Goal: Information Seeking & Learning: Learn about a topic

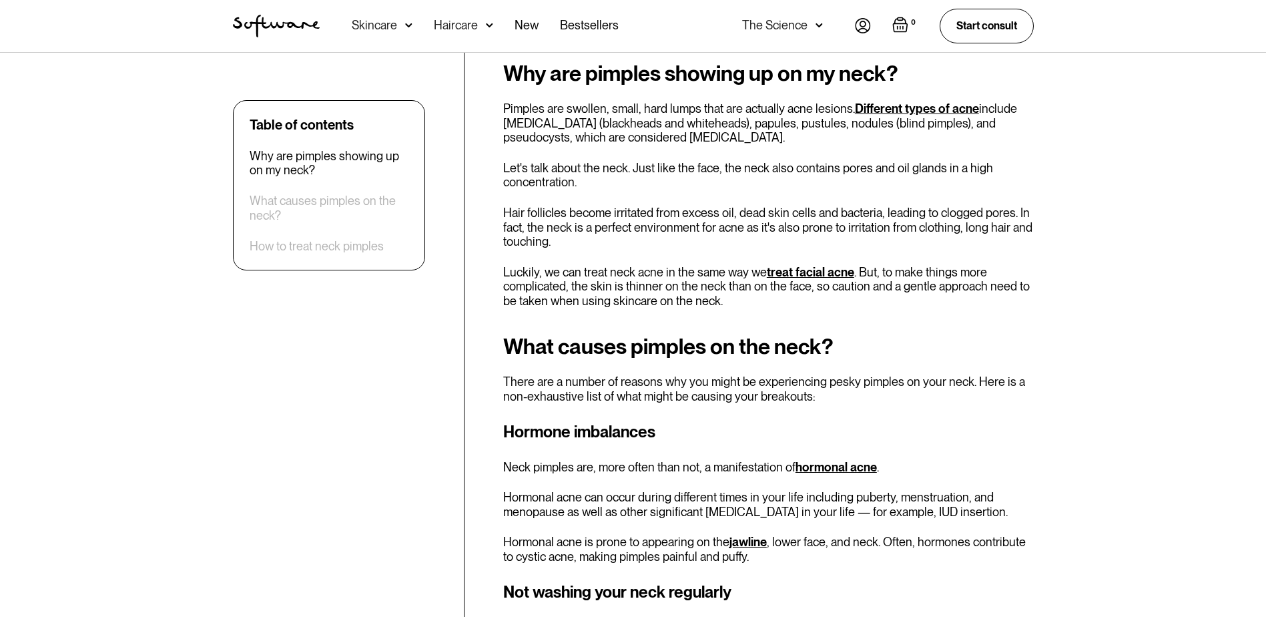
scroll to position [734, 0]
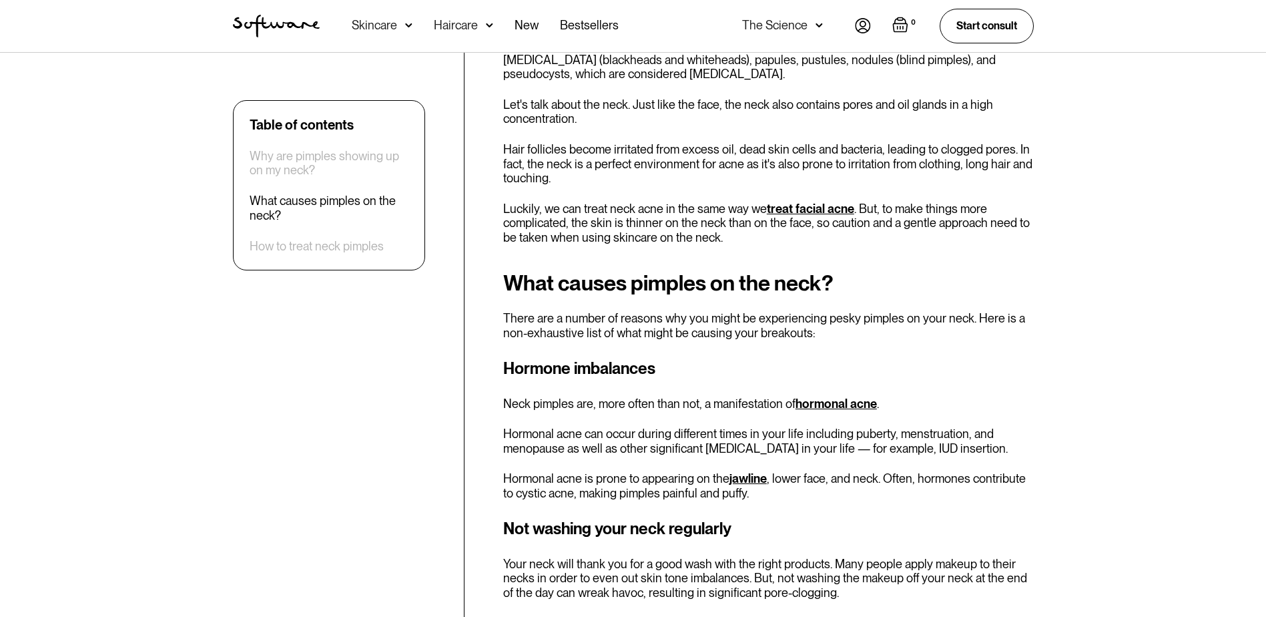
click at [832, 403] on link "hormonal acne" at bounding box center [835, 403] width 81 height 14
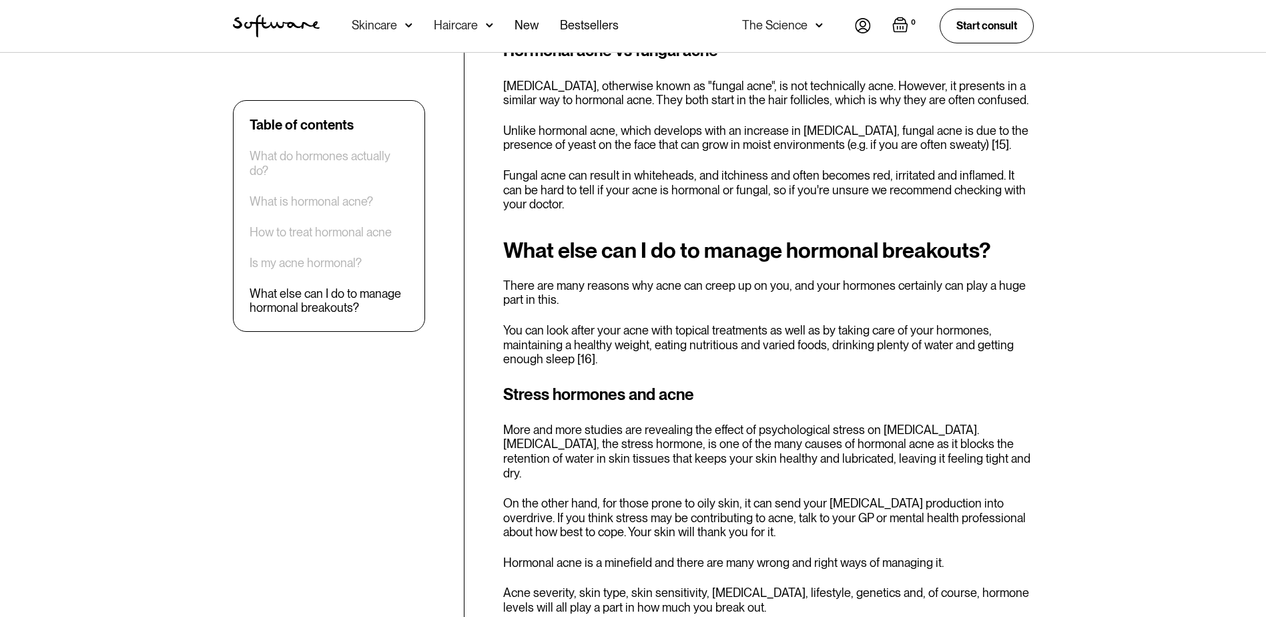
scroll to position [4404, 0]
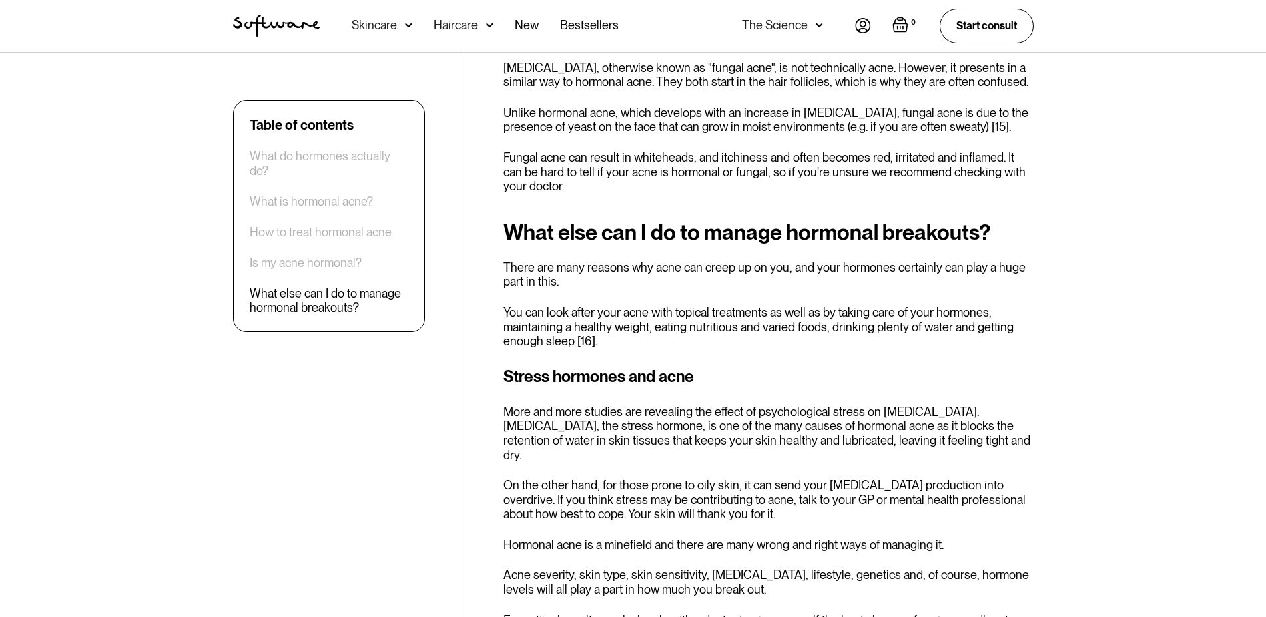
click at [805, 478] on div "Stress hormones and acne More and more studies are revealing the effect of psyc…" at bounding box center [768, 502] width 531 height 277
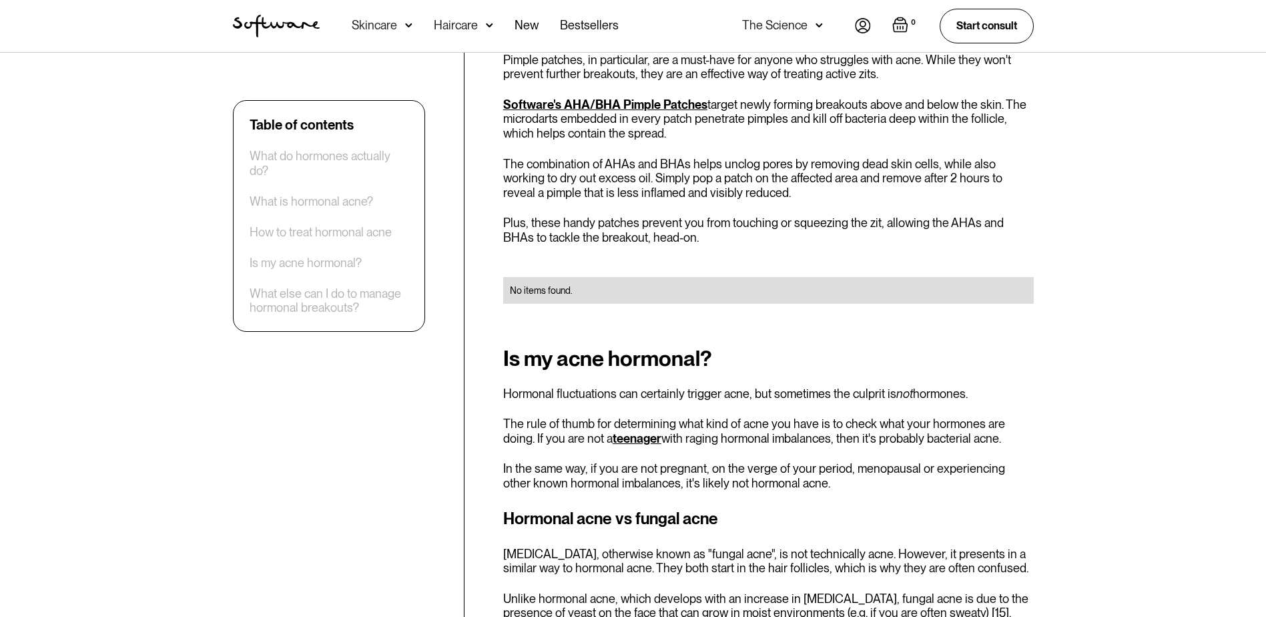
scroll to position [3871, 0]
